Goal: Find specific page/section: Find specific page/section

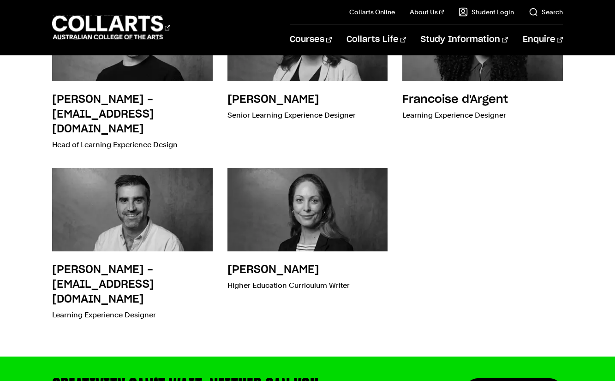
scroll to position [369, 0]
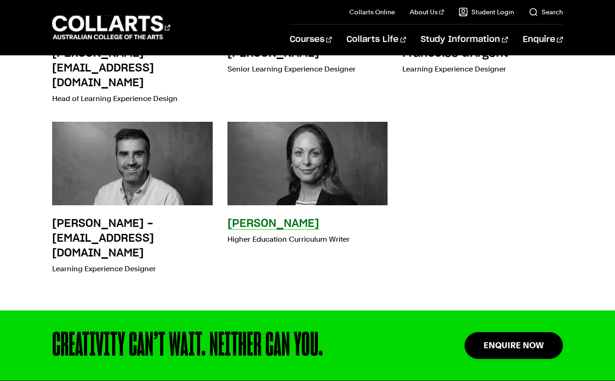
click at [259, 218] on h3 "Alison Horbury" at bounding box center [273, 223] width 92 height 11
click at [261, 218] on h3 "Alison Horbury" at bounding box center [273, 223] width 92 height 11
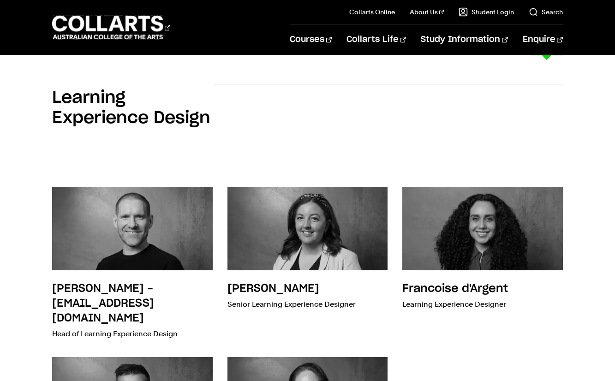
scroll to position [92, 0]
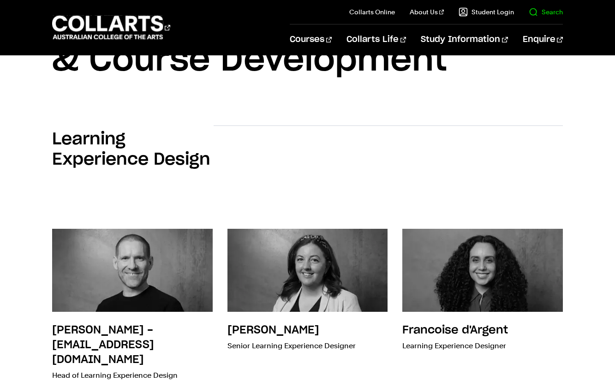
click at [549, 15] on link "Search" at bounding box center [546, 11] width 34 height 9
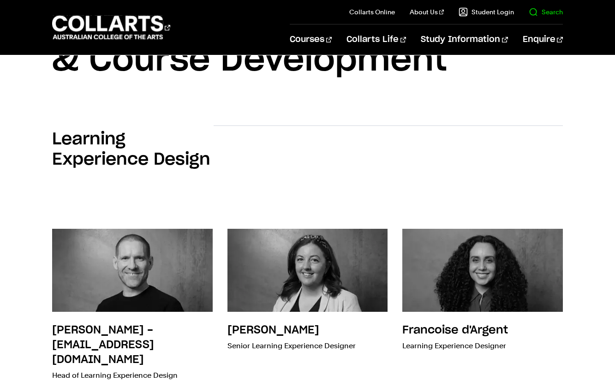
scroll to position [70, 0]
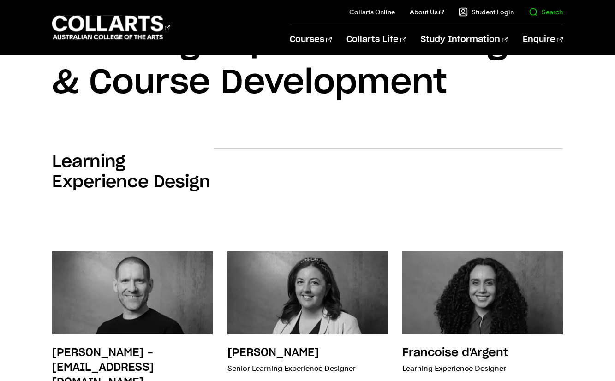
click at [532, 9] on link "Search" at bounding box center [546, 11] width 34 height 9
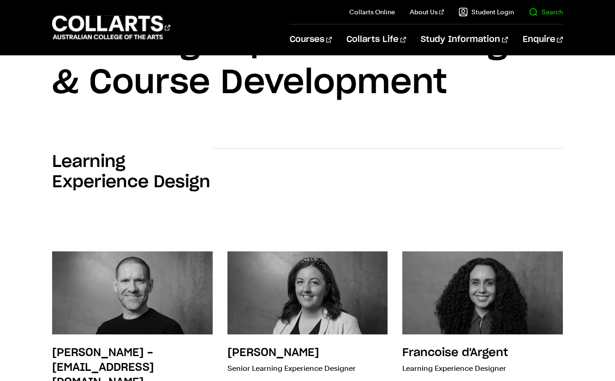
click at [539, 10] on link "Search" at bounding box center [546, 11] width 34 height 9
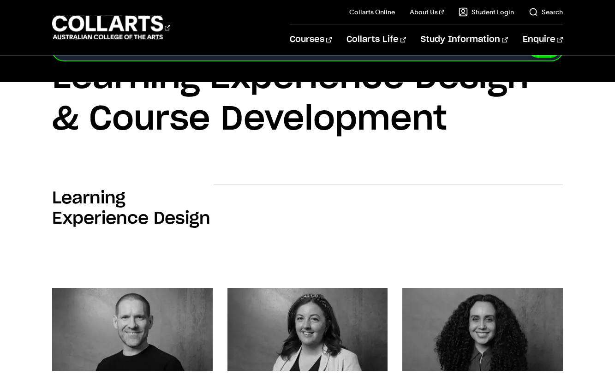
scroll to position [0, 0]
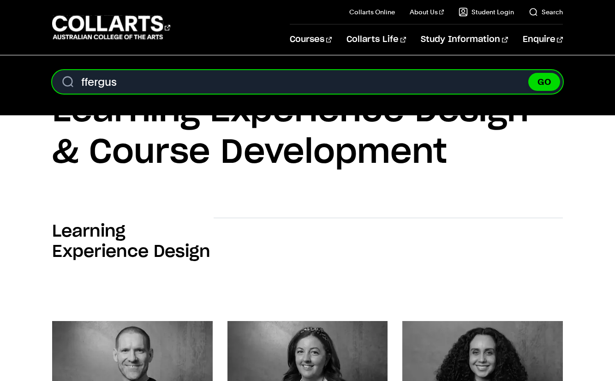
click at [85, 79] on input "ffergus" at bounding box center [307, 82] width 510 height 24
type input "fergus"
click at [528, 73] on button "GO" at bounding box center [544, 82] width 32 height 18
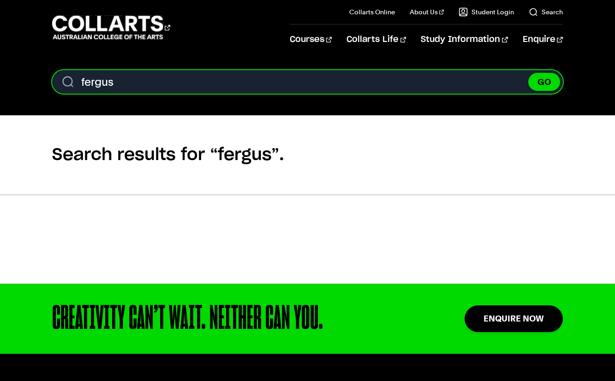
drag, startPoint x: 121, startPoint y: 81, endPoint x: 69, endPoint y: 81, distance: 52.6
click at [69, 81] on input "fergus" at bounding box center [307, 82] width 510 height 24
type input "[PERSON_NAME]"
click at [528, 73] on button "GO" at bounding box center [544, 82] width 32 height 18
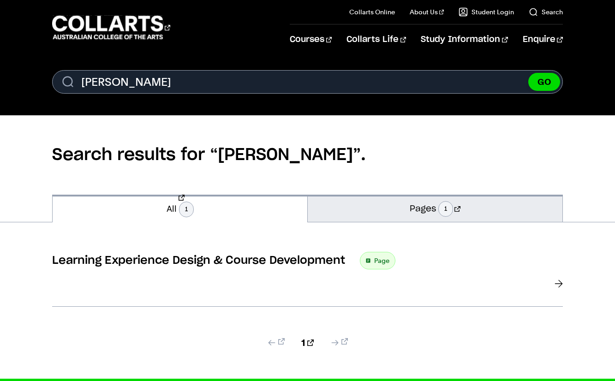
click at [417, 210] on link "Pages 1" at bounding box center [435, 208] width 255 height 27
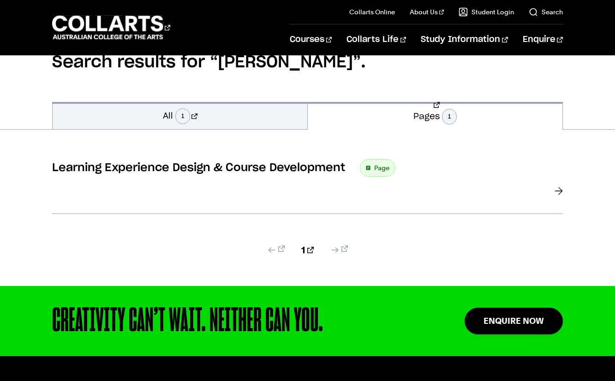
scroll to position [92, 0]
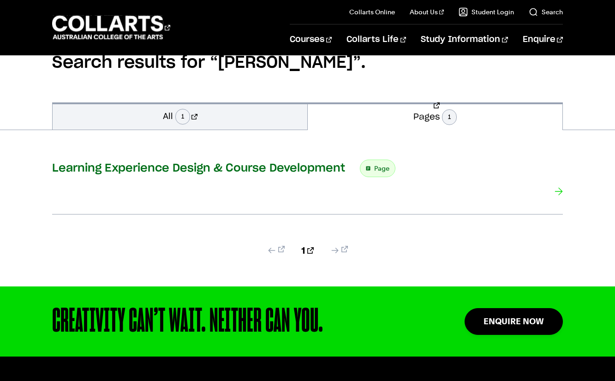
click at [560, 195] on div at bounding box center [558, 192] width 8 height 13
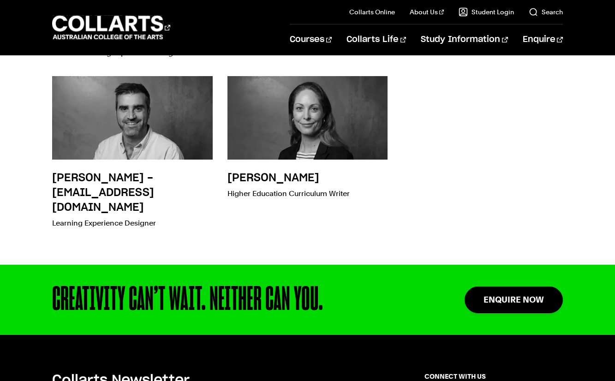
scroll to position [415, 0]
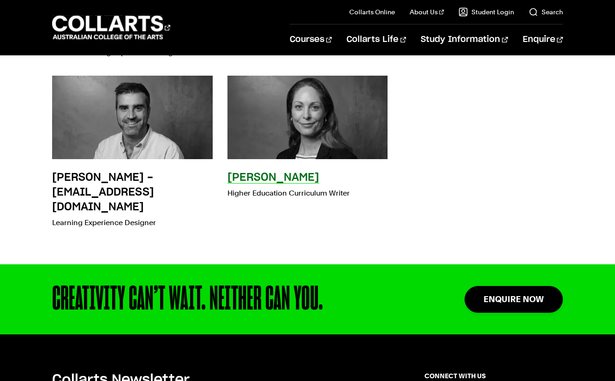
click at [244, 170] on div "Alison Horbury Higher Education Curriculum Writer" at bounding box center [288, 200] width 122 height 61
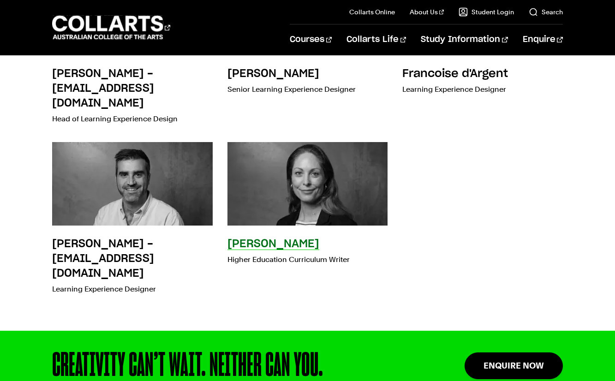
scroll to position [323, 0]
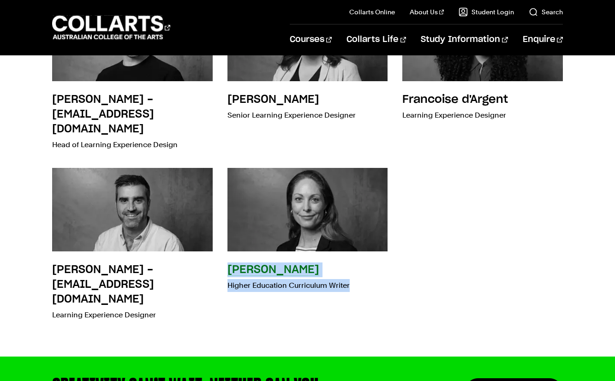
drag, startPoint x: 228, startPoint y: 252, endPoint x: 352, endPoint y: 270, distance: 124.9
click at [352, 270] on div "Alison Horbury Higher Education Curriculum Writer" at bounding box center [307, 245] width 160 height 155
